Goal: Task Accomplishment & Management: Manage account settings

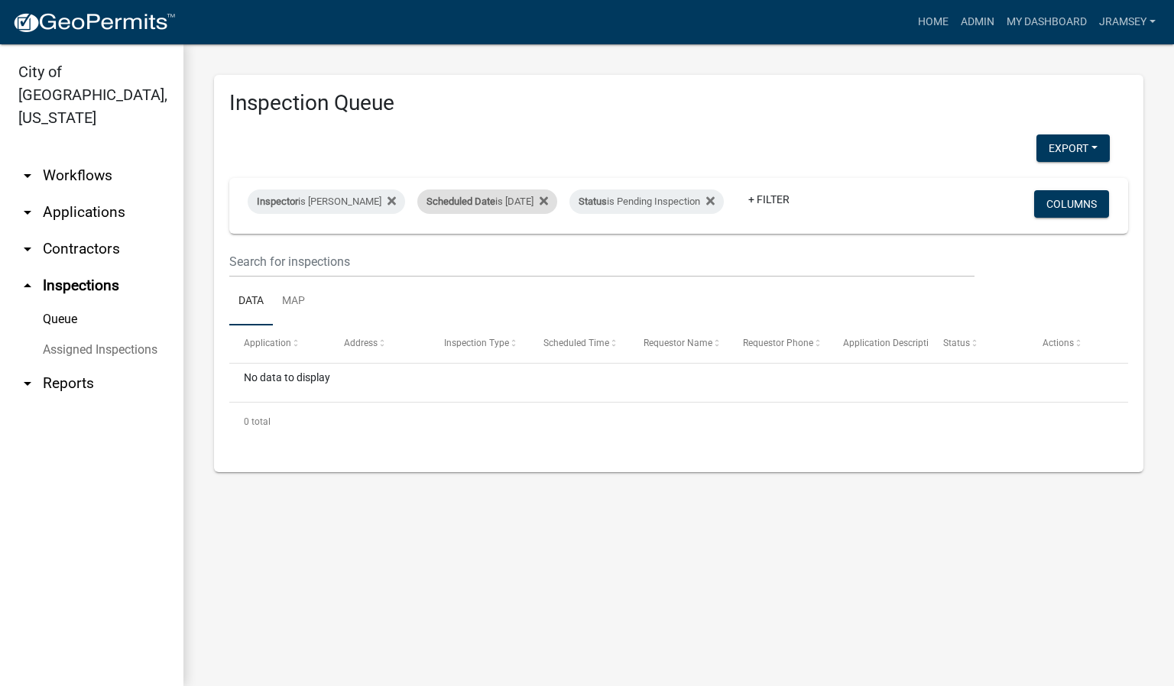
click at [534, 189] on div "Scheduled Date is [DATE]" at bounding box center [487, 201] width 140 height 24
click at [546, 246] on input "[DATE]" at bounding box center [500, 246] width 107 height 31
type input "[DATE]"
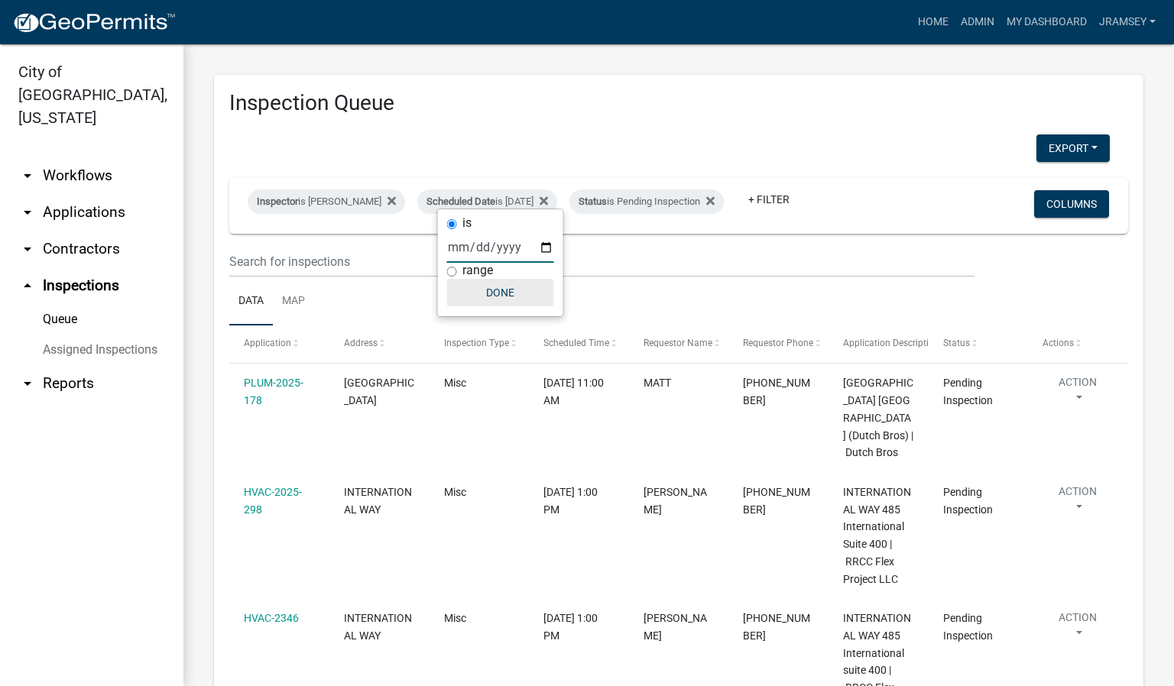
click at [518, 305] on button "Done" at bounding box center [500, 293] width 107 height 28
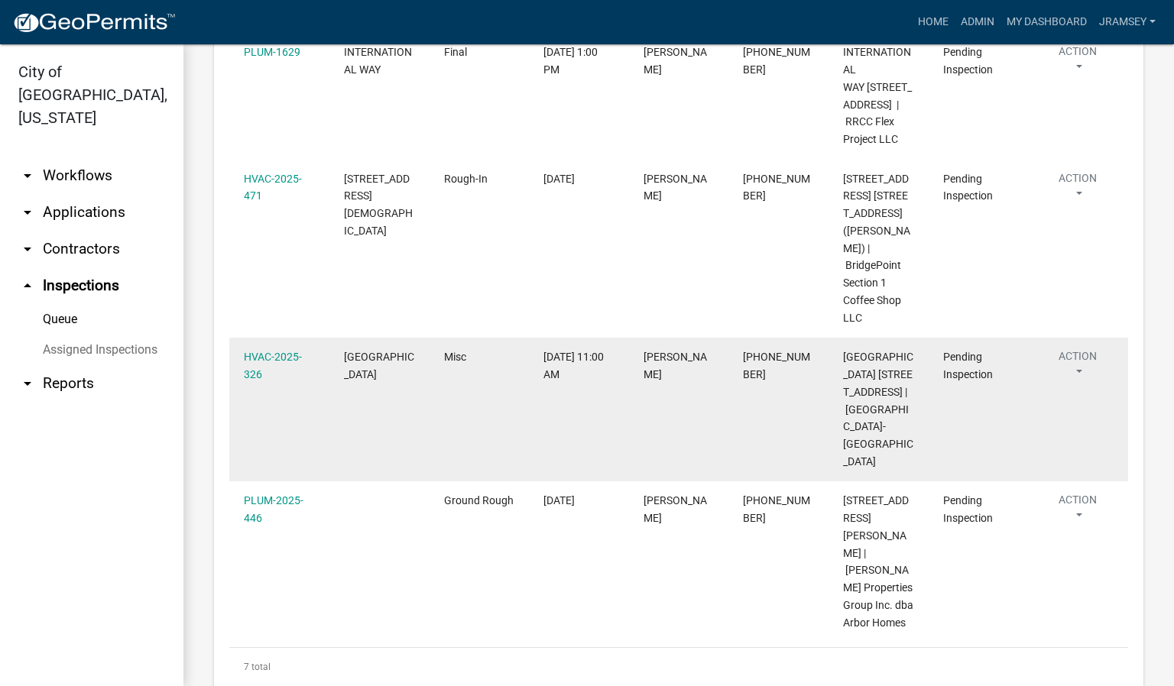
scroll to position [800, 0]
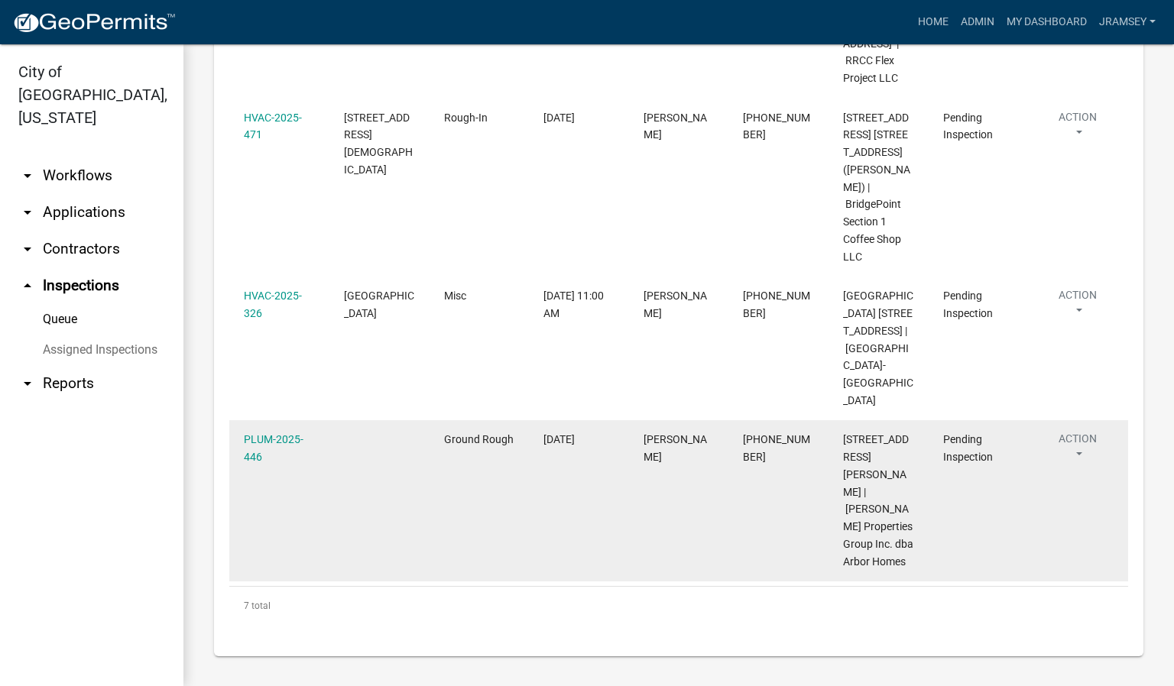
click at [276, 464] on div "PLUM-2025-446" at bounding box center [279, 448] width 70 height 35
click at [282, 452] on link "PLUM-2025-446" at bounding box center [274, 448] width 60 height 30
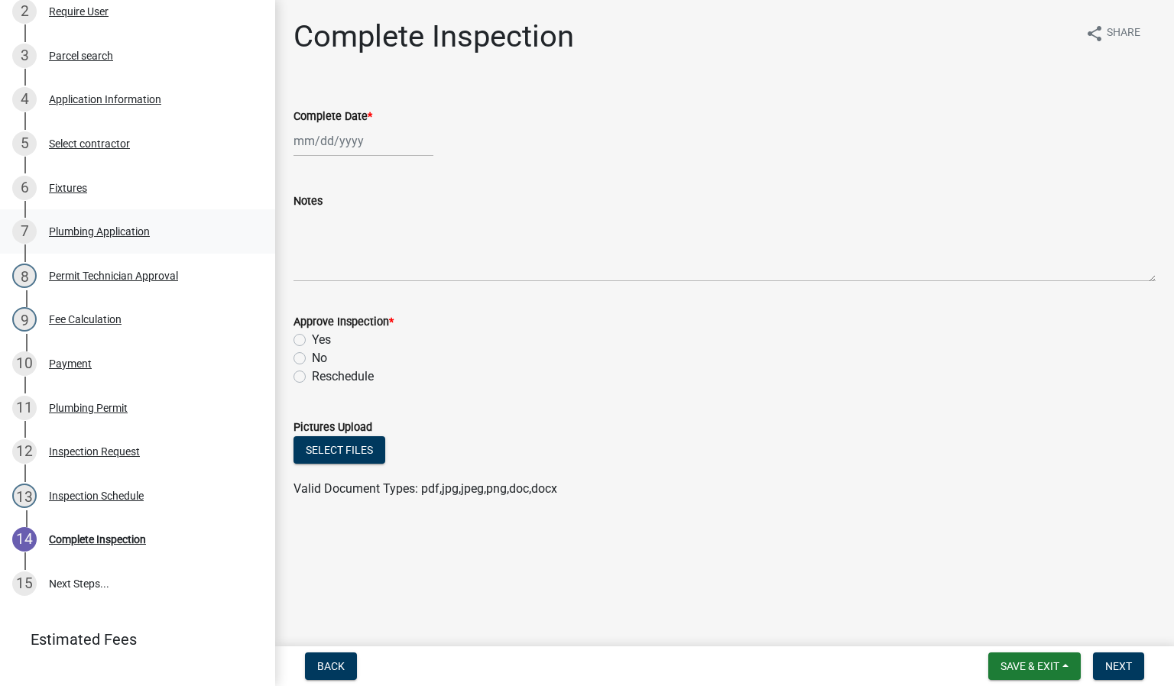
scroll to position [388, 0]
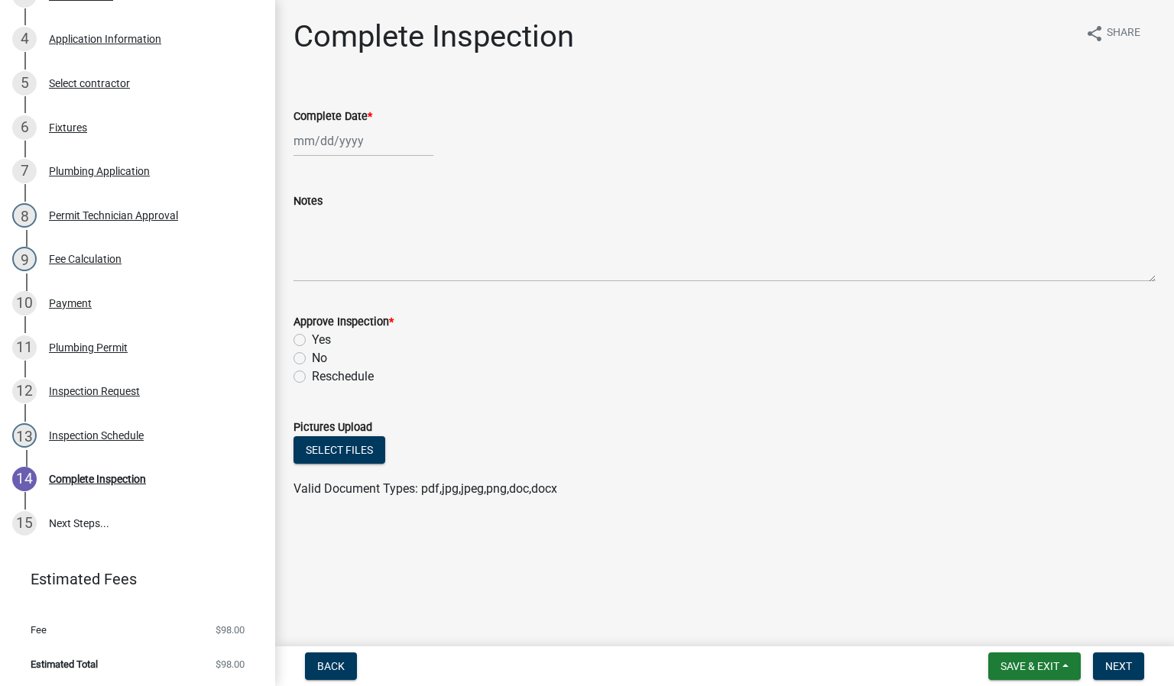
click at [80, 393] on div "Inspection Request" at bounding box center [94, 391] width 91 height 11
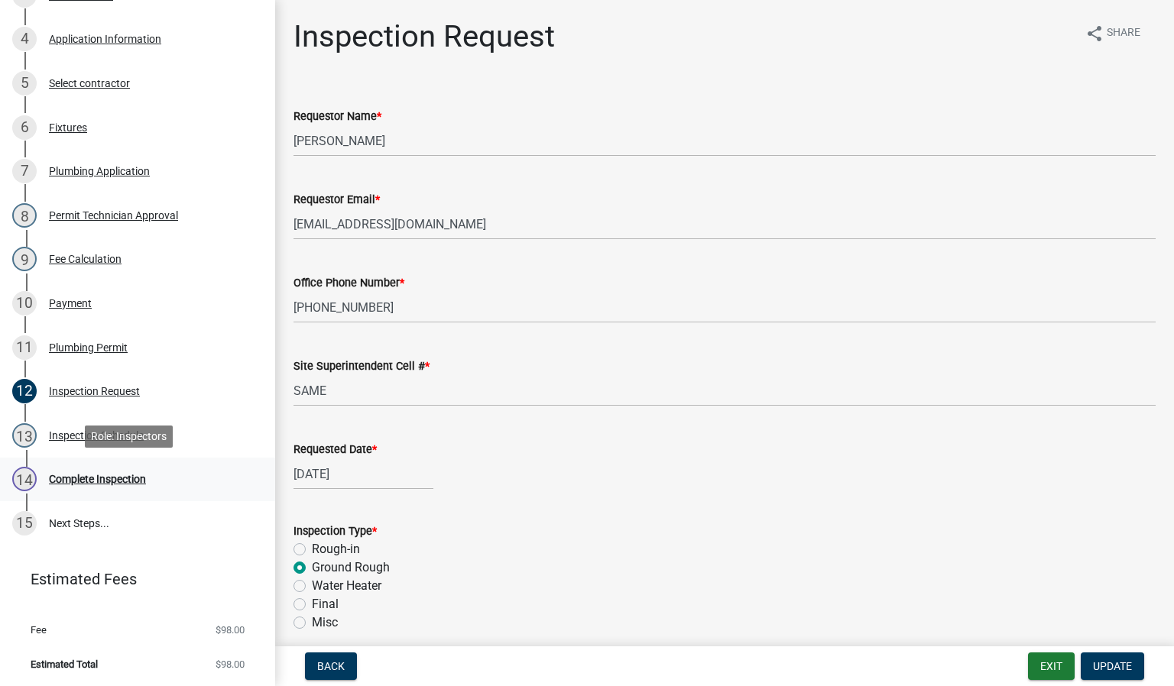
click at [124, 482] on div "Complete Inspection" at bounding box center [97, 479] width 97 height 11
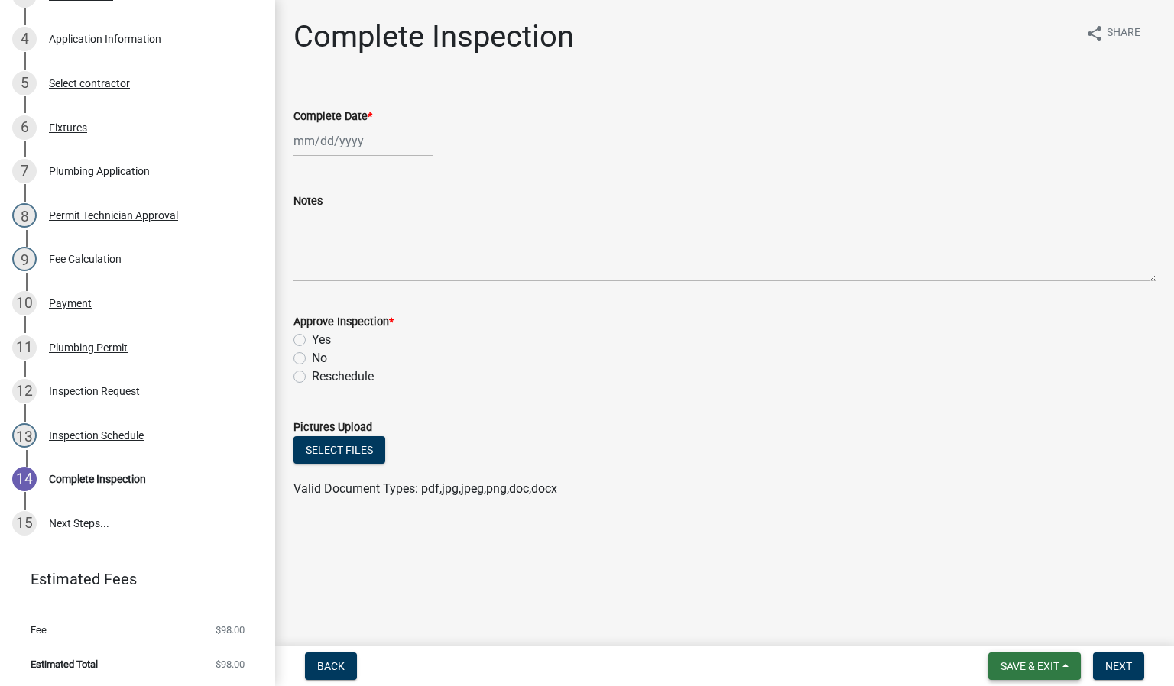
click at [1037, 660] on span "Save & Exit" at bounding box center [1029, 666] width 59 height 12
click at [1008, 631] on button "Save & Exit" at bounding box center [1019, 627] width 122 height 37
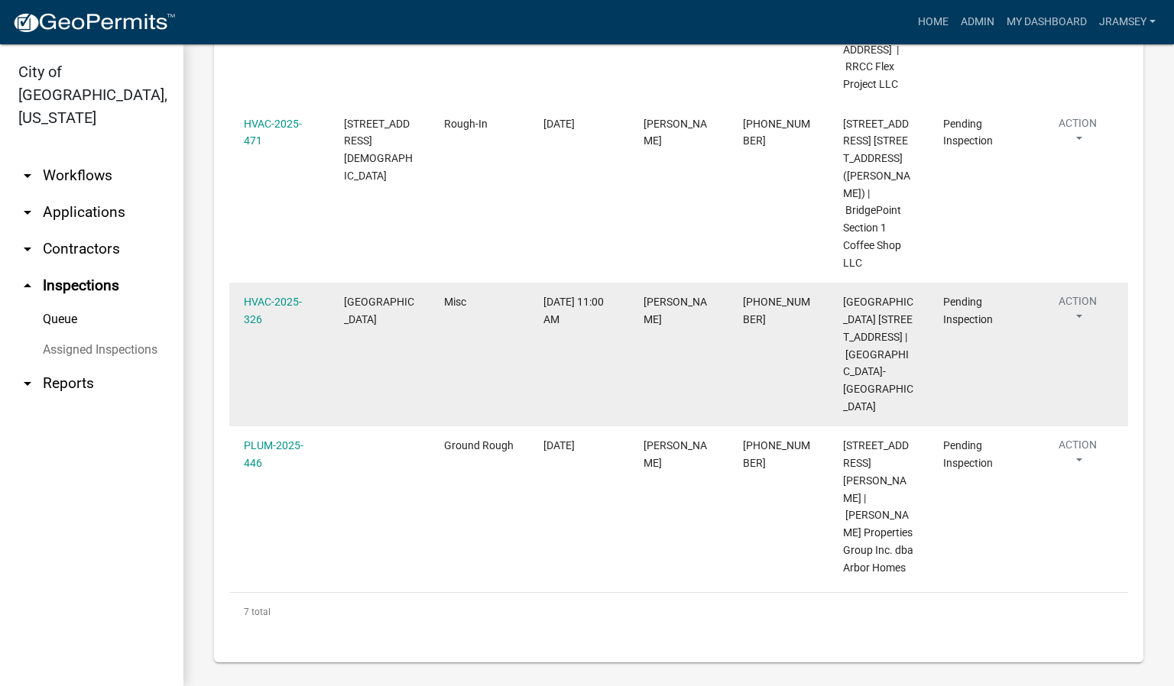
scroll to position [800, 0]
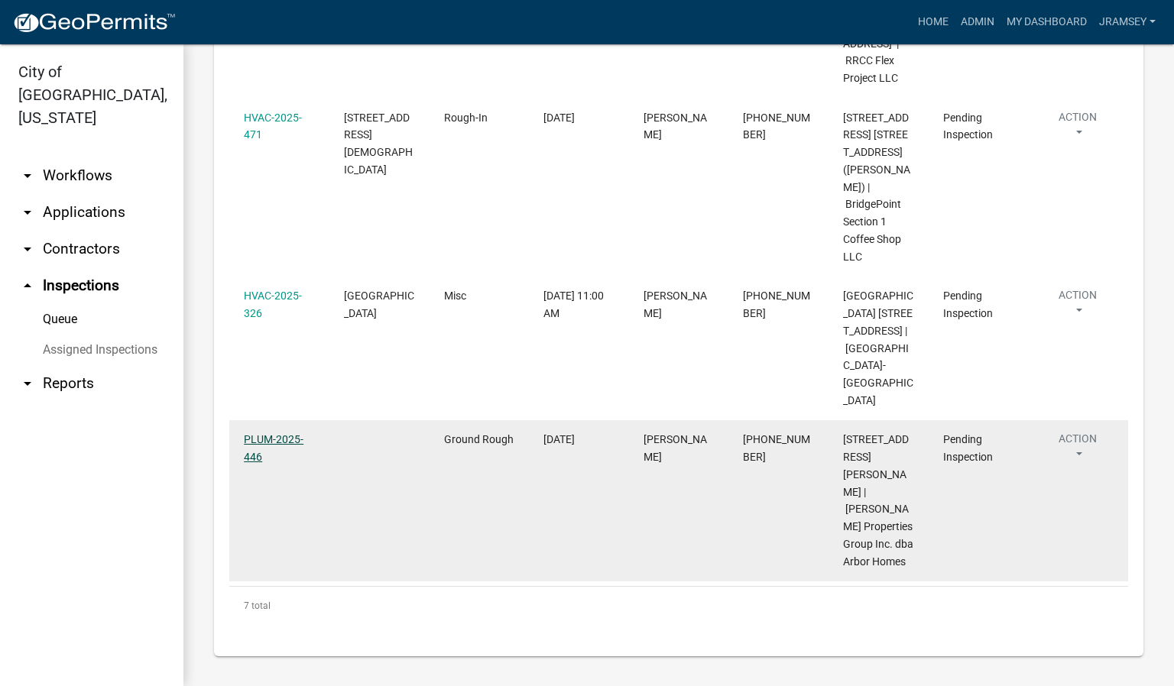
click at [284, 458] on link "PLUM-2025-446" at bounding box center [274, 448] width 60 height 30
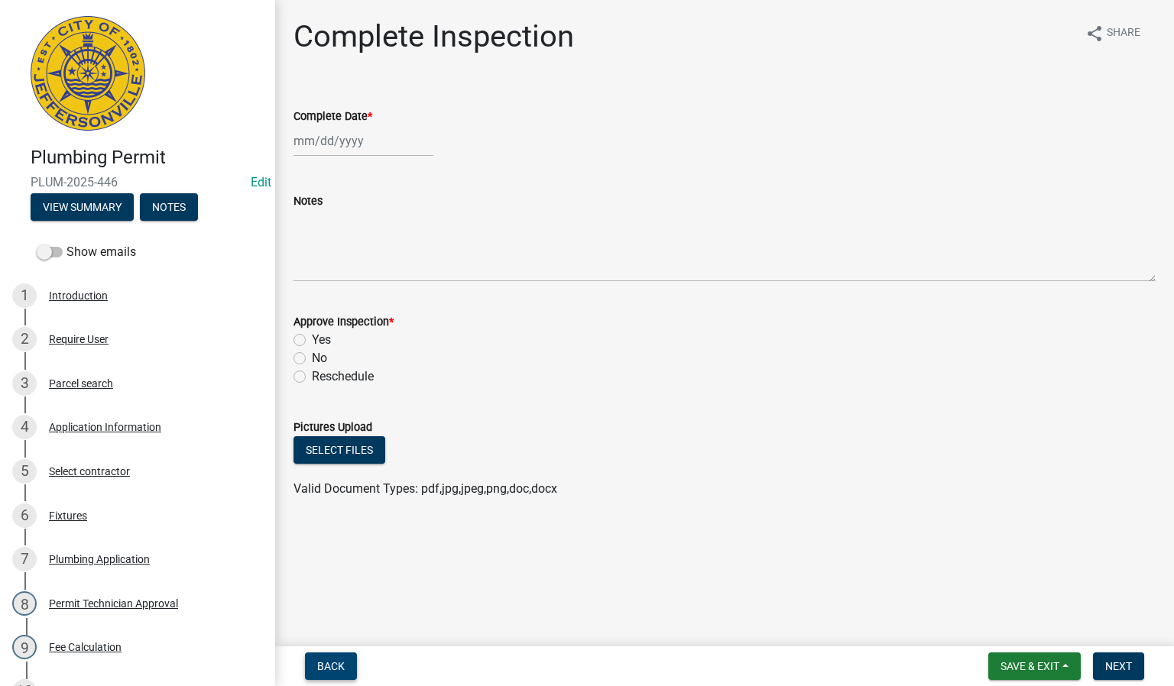
click at [332, 663] on span "Back" at bounding box center [331, 666] width 28 height 12
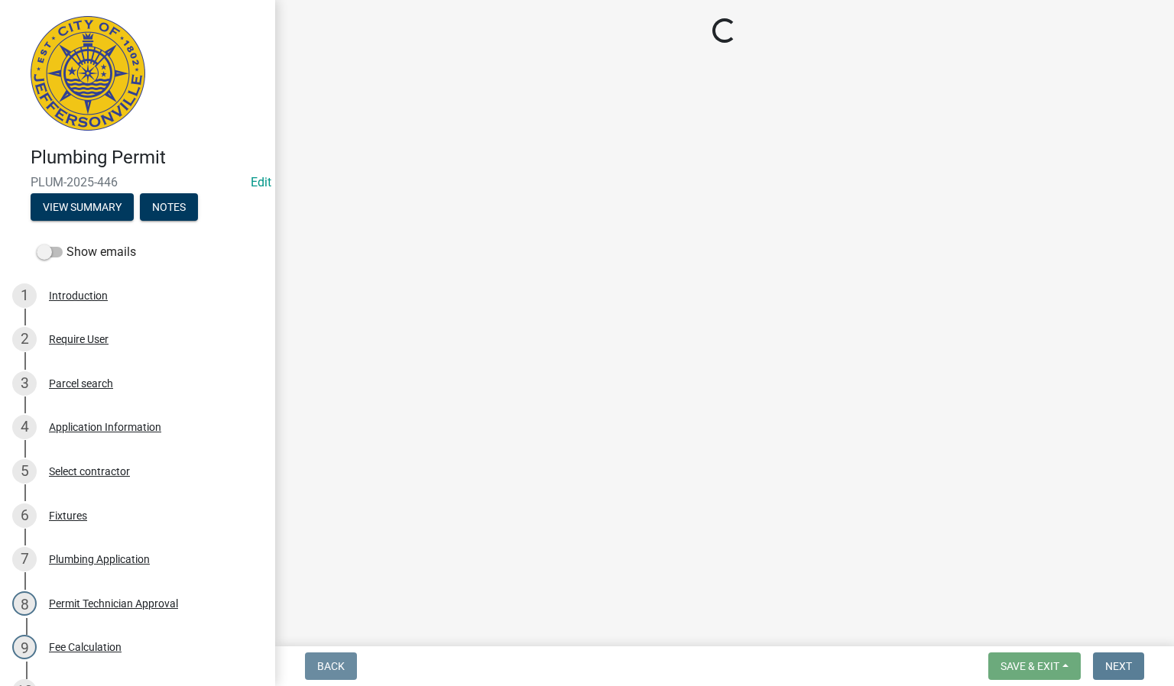
select select "13c97fbc-c819-4cee-844a-0db3d3c4db95"
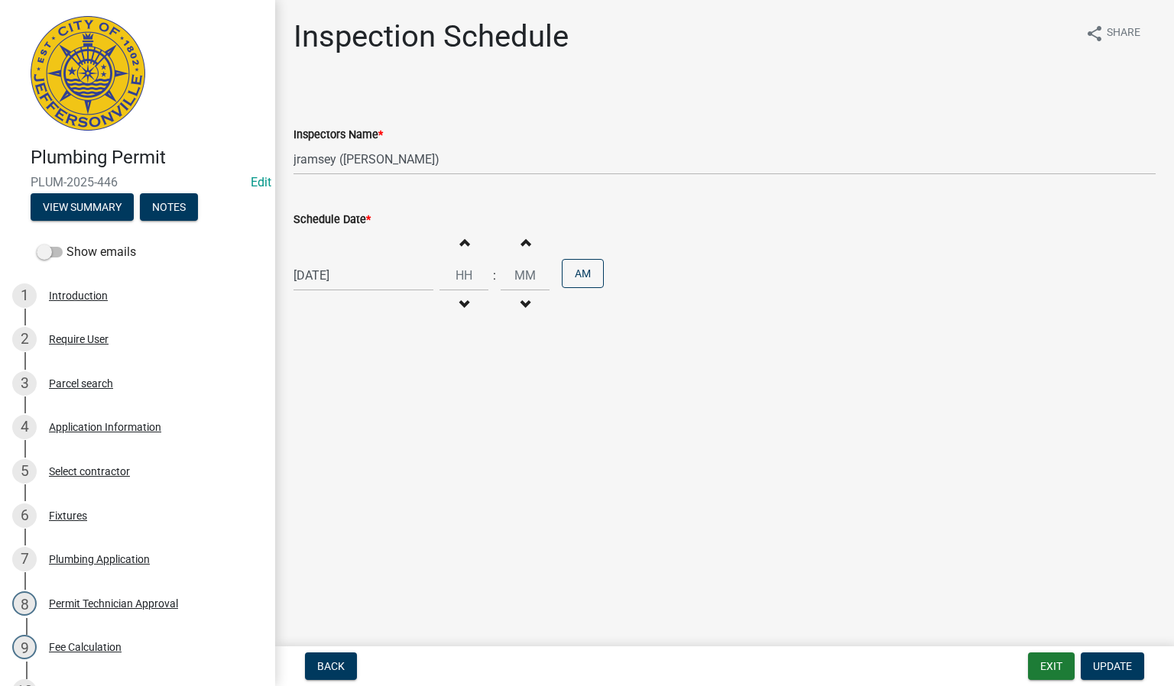
click at [321, 276] on div "[DATE]" at bounding box center [363, 275] width 140 height 31
select select "8"
select select "2025"
click at [380, 394] on div "14" at bounding box center [382, 406] width 24 height 24
type input "[DATE]"
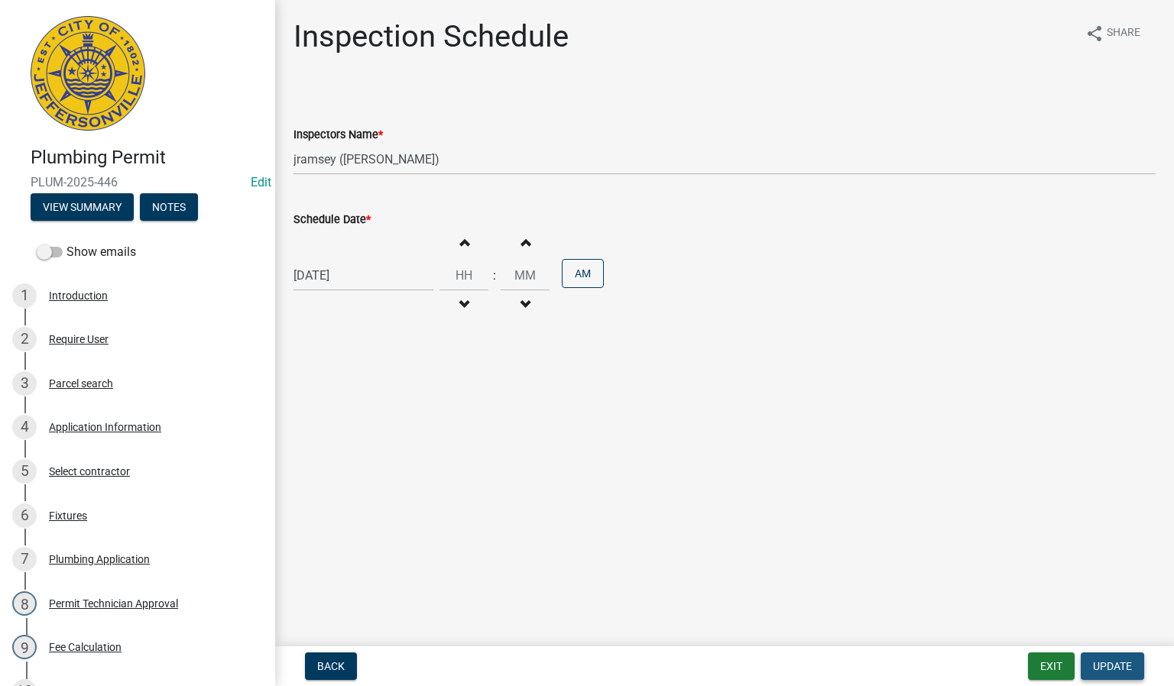
click at [1099, 669] on span "Update" at bounding box center [1112, 666] width 39 height 12
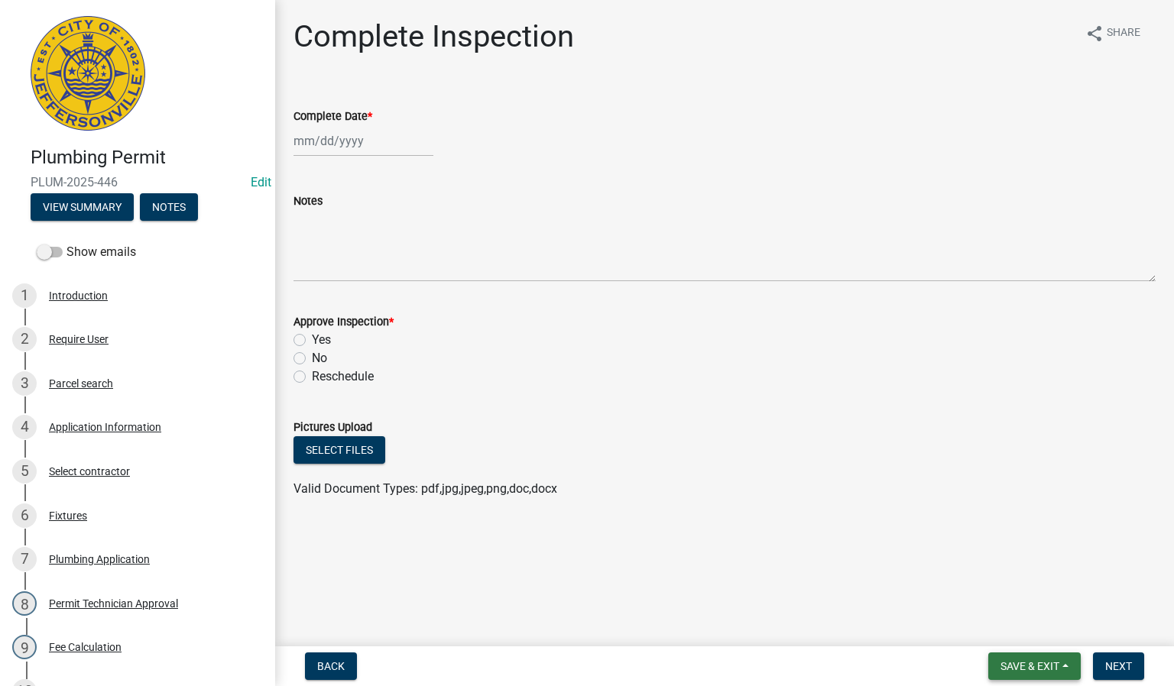
click at [1002, 662] on span "Save & Exit" at bounding box center [1029, 666] width 59 height 12
click at [1014, 622] on button "Save & Exit" at bounding box center [1019, 627] width 122 height 37
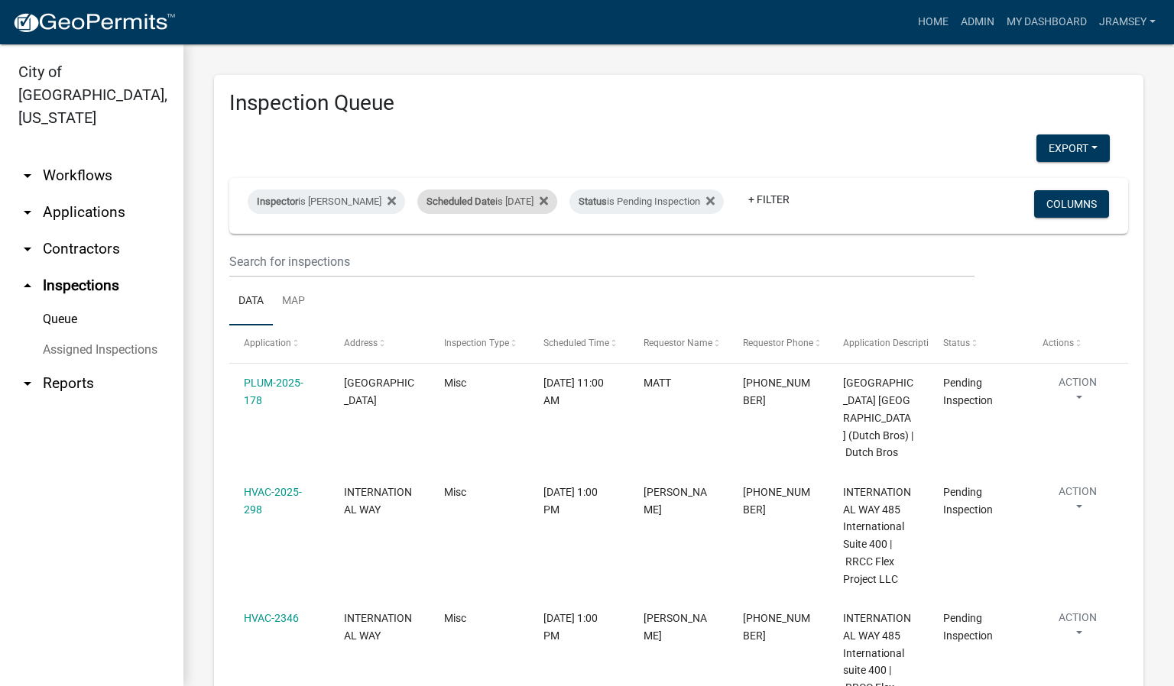
click at [526, 193] on div "Scheduled Date is [DATE]" at bounding box center [487, 201] width 140 height 24
click at [550, 251] on input "[DATE]" at bounding box center [500, 246] width 107 height 31
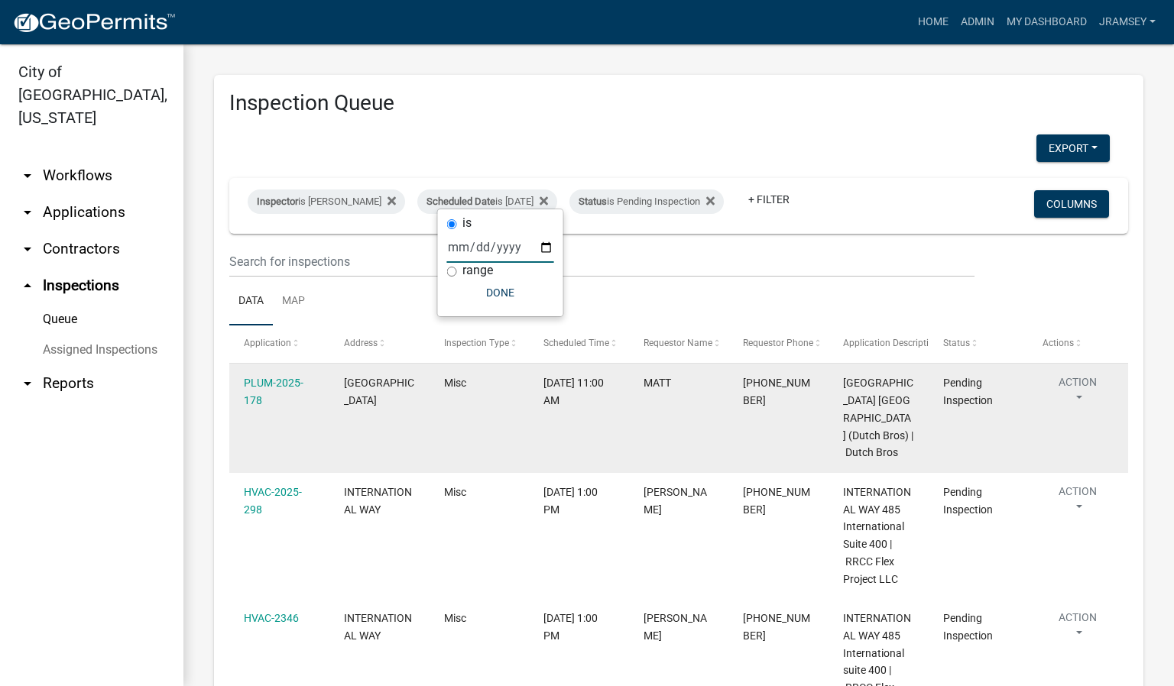
type input "[DATE]"
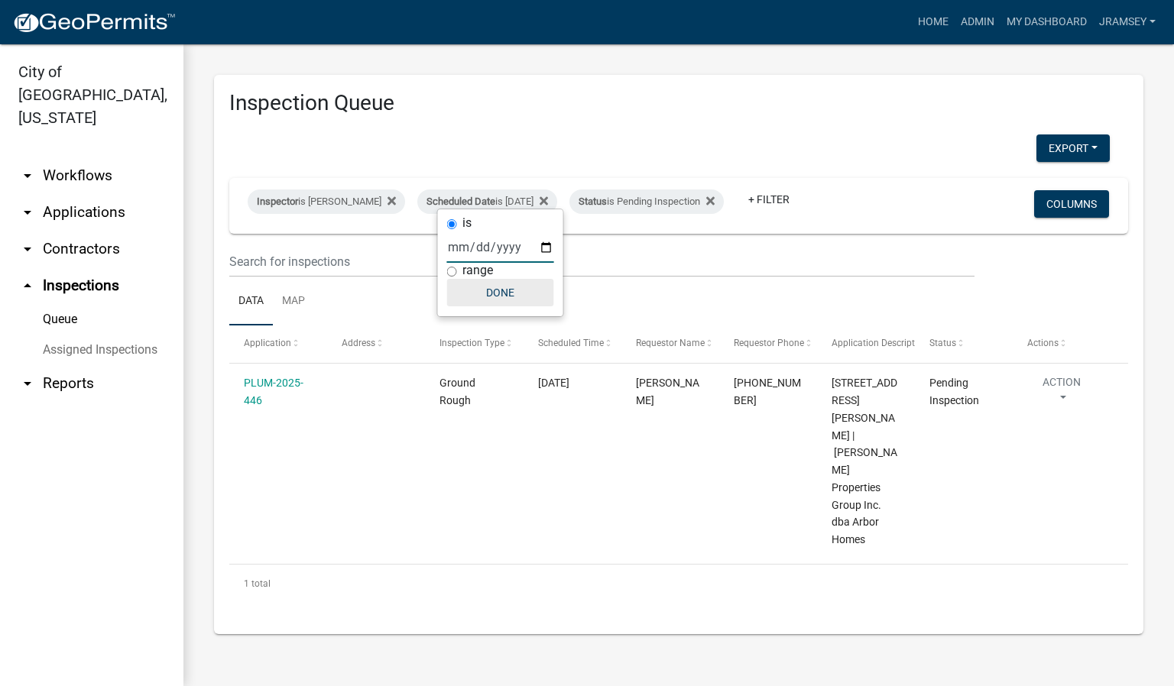
click at [504, 290] on button "Done" at bounding box center [500, 293] width 107 height 28
